Goal: Transaction & Acquisition: Purchase product/service

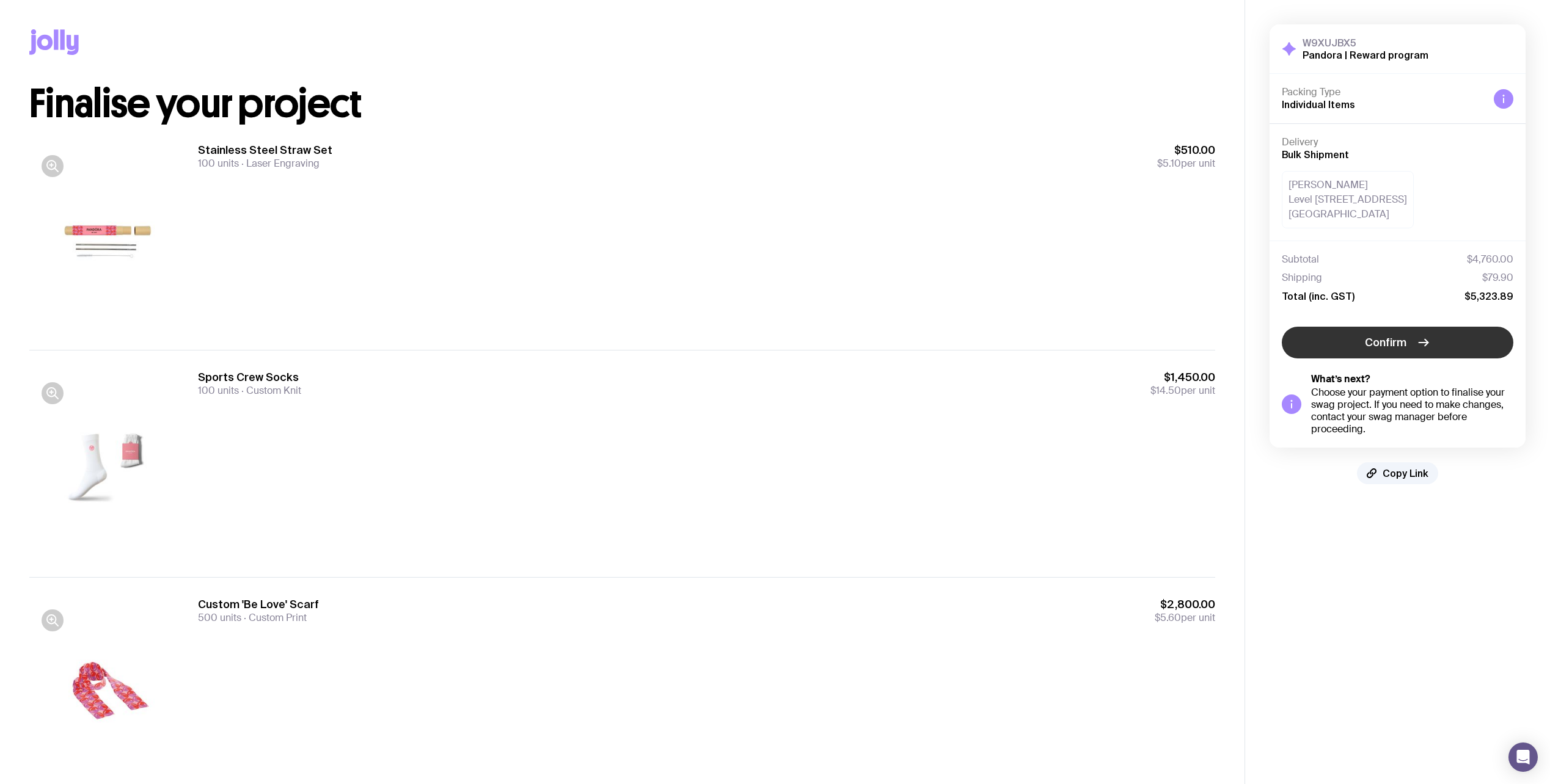
click at [1358, 347] on button "Confirm" at bounding box center [1397, 343] width 232 height 32
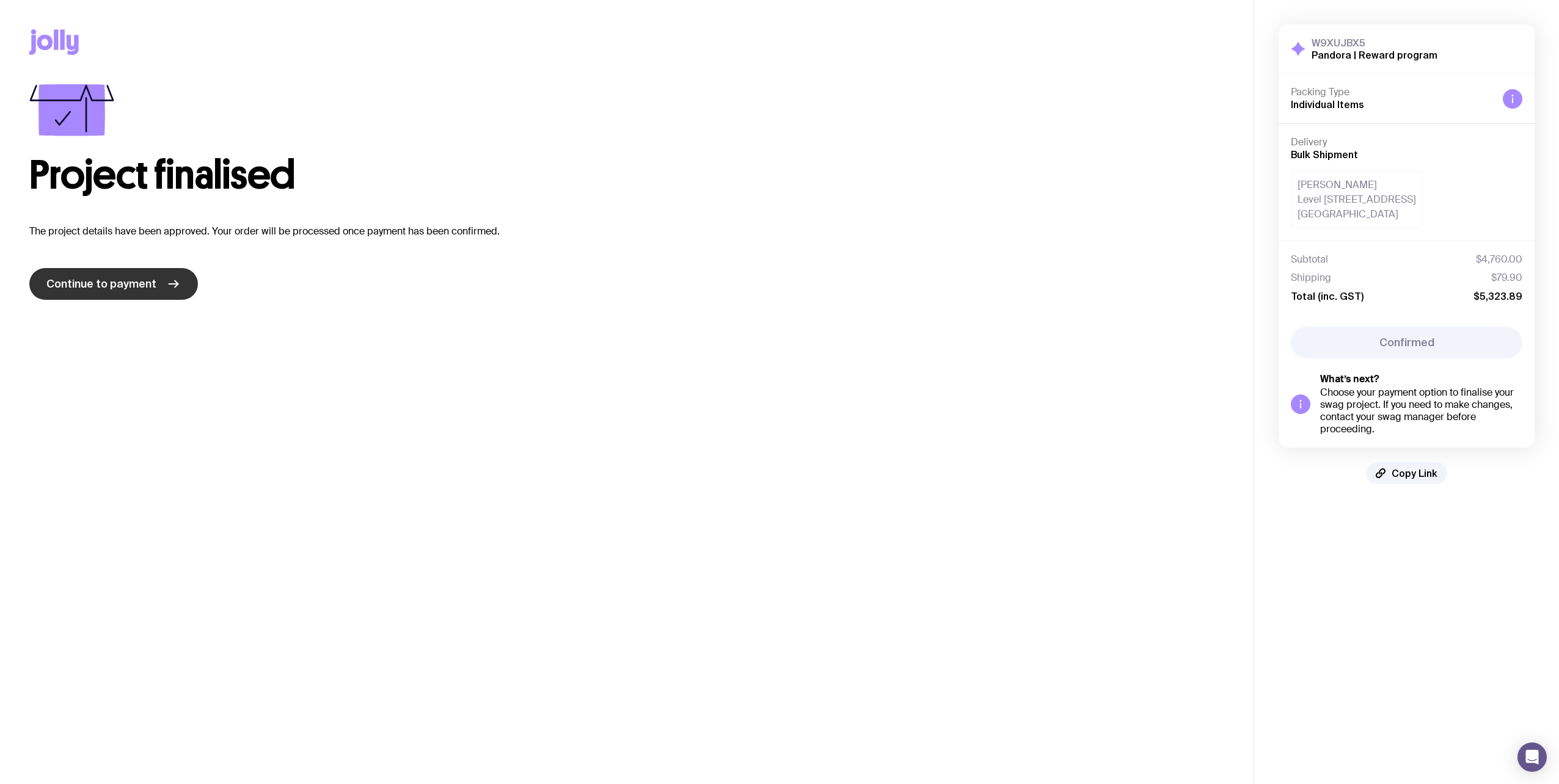
click at [142, 284] on span "Continue to payment" at bounding box center [101, 284] width 110 height 15
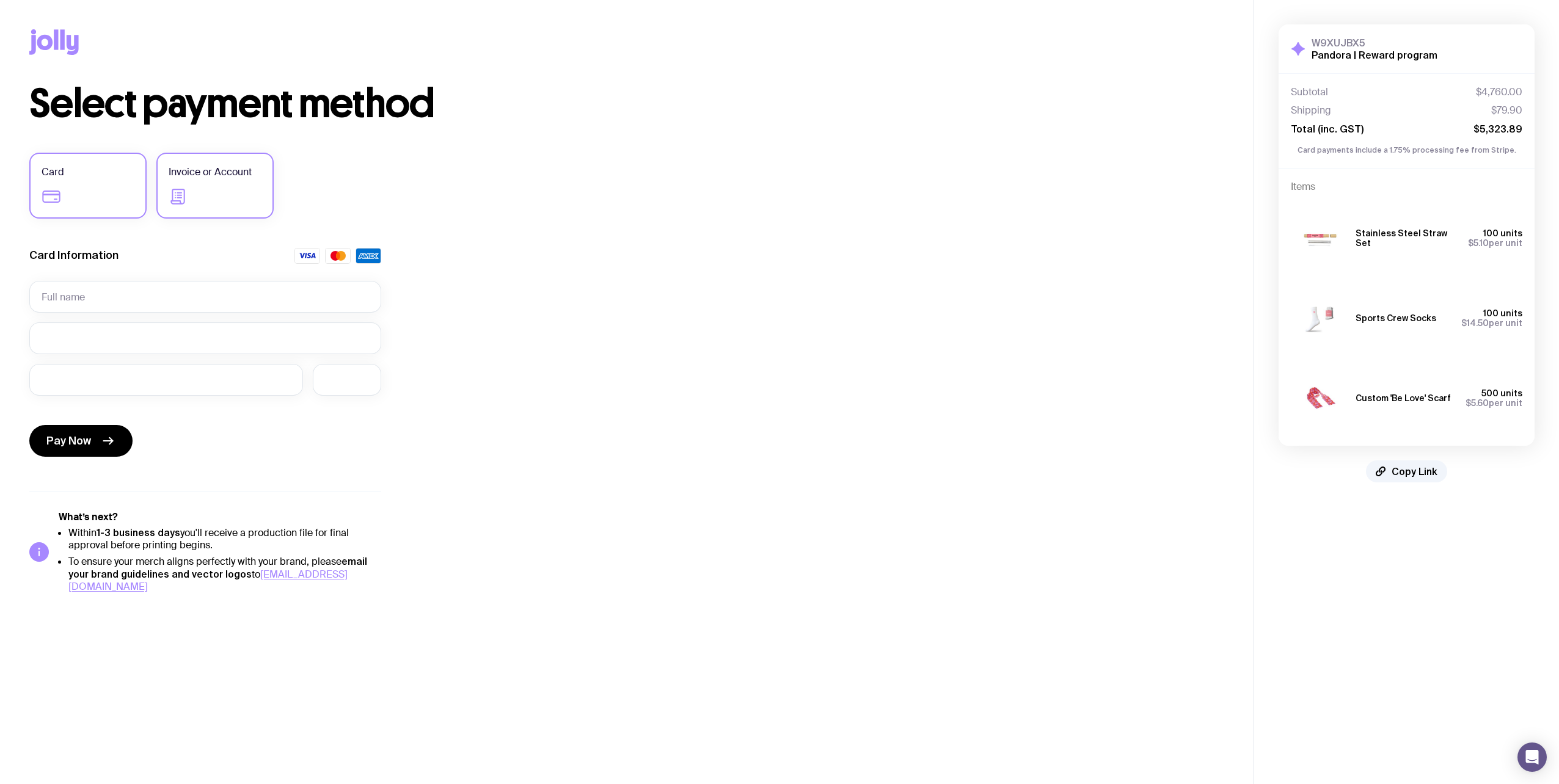
click at [214, 185] on label "Invoice or Account" at bounding box center [215, 186] width 118 height 66
click at [0, 0] on input "Invoice or Account" at bounding box center [0, 0] width 0 height 0
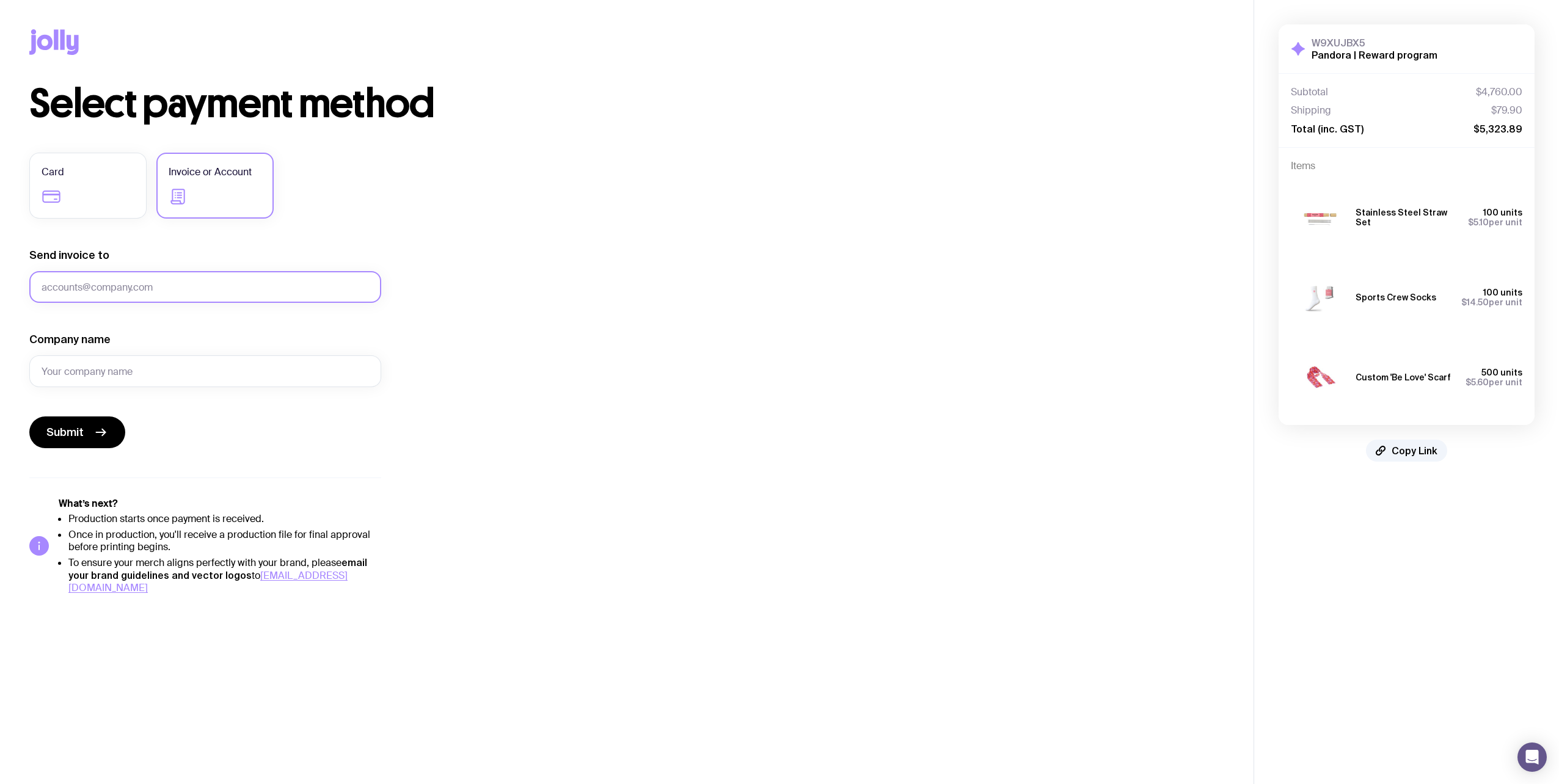
click at [156, 287] on input "Send invoice to" at bounding box center [205, 287] width 352 height 32
click at [106, 287] on input "Send invoice to" at bounding box center [205, 287] width 352 height 32
click at [100, 292] on input "Send invoice to" at bounding box center [205, 287] width 352 height 32
click at [142, 280] on input "Send invoice to" at bounding box center [205, 287] width 352 height 32
type input "[EMAIL_ADDRESS][DOMAIN_NAME]"
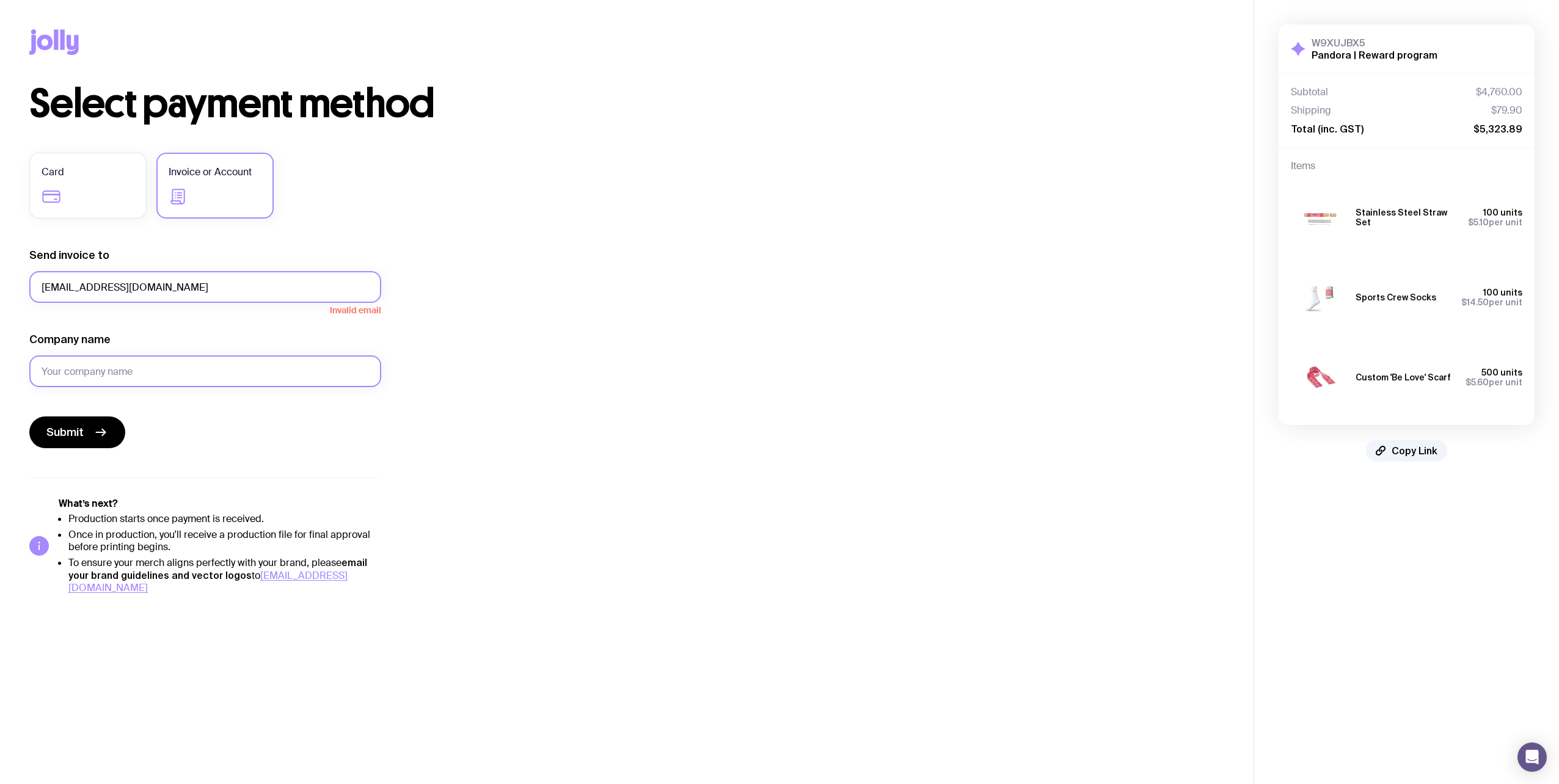
type input "Pandora Jewelry"
click at [107, 320] on form "Send invoice to [EMAIL_ADDRESS][DOMAIN_NAME] Company name Pandora Jewelry Submit" at bounding box center [205, 348] width 352 height 200
click at [90, 429] on button "Submit" at bounding box center [77, 433] width 96 height 32
